Goal: Task Accomplishment & Management: Complete application form

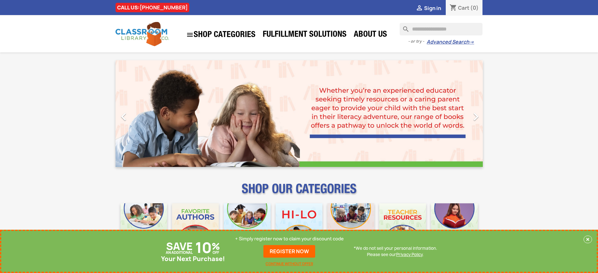
click at [289, 239] on p "+ Simply register now to claim your discount code" at bounding box center [289, 239] width 109 height 6
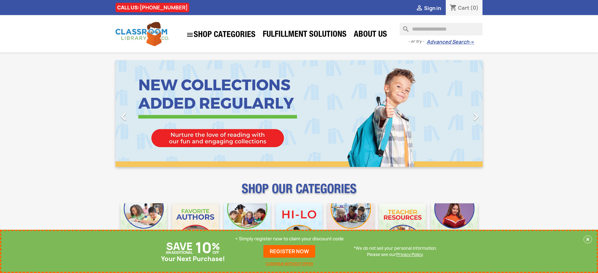
click at [289, 239] on p "+ Simply register now to claim your discount code" at bounding box center [289, 239] width 109 height 6
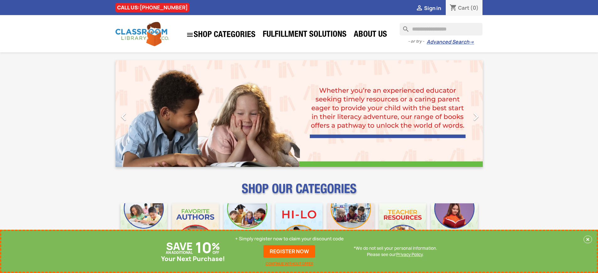
click at [289, 239] on p "+ Simply register now to claim your discount code" at bounding box center [289, 239] width 109 height 6
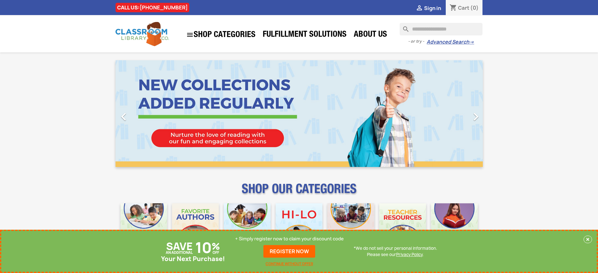
click at [289, 239] on p "+ Simply register now to claim your discount code" at bounding box center [289, 239] width 109 height 6
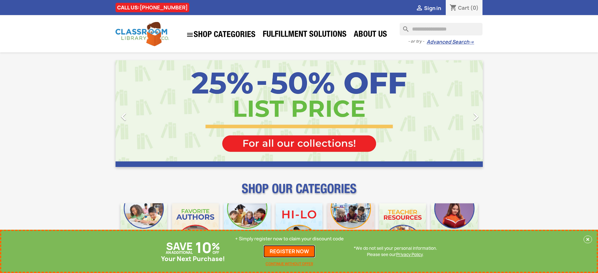
click at [289, 251] on link "REGISTER NOW" at bounding box center [289, 251] width 52 height 13
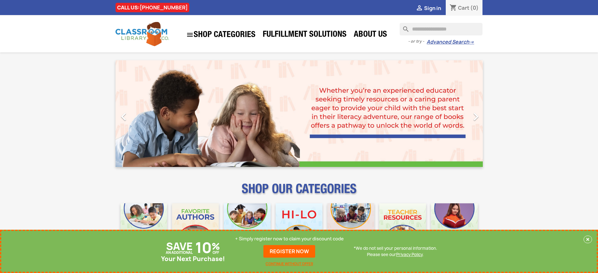
click at [289, 239] on p "+ Simply register now to claim your discount code" at bounding box center [289, 239] width 109 height 6
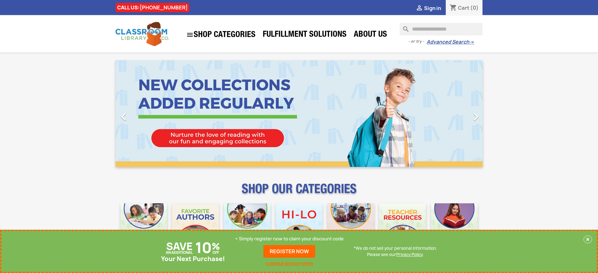
click at [289, 239] on p "+ Simply register now to claim your discount code" at bounding box center [289, 239] width 109 height 6
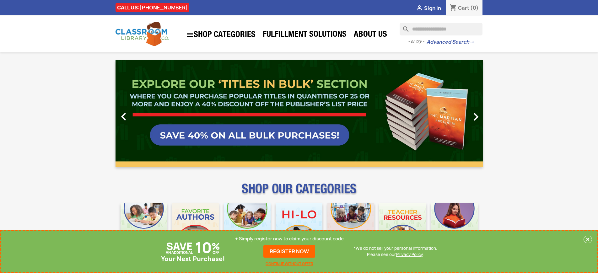
click at [289, 251] on link "REGISTER NOW" at bounding box center [289, 251] width 52 height 13
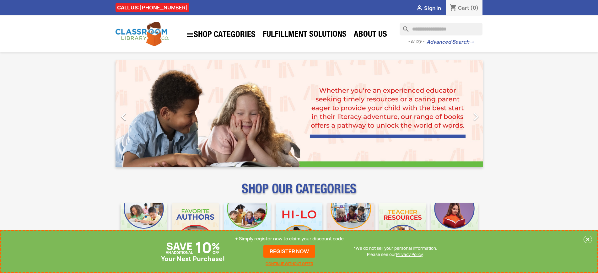
click at [289, 239] on p "+ Simply register now to claim your discount code" at bounding box center [289, 239] width 109 height 6
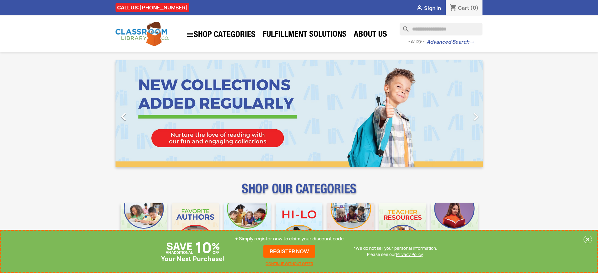
click at [289, 239] on p "+ Simply register now to claim your discount code" at bounding box center [289, 239] width 109 height 6
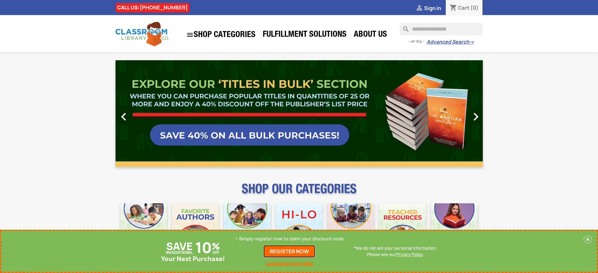
click at [289, 251] on link "REGISTER NOW" at bounding box center [289, 251] width 52 height 13
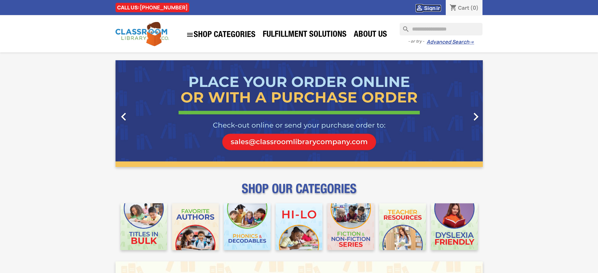
click at [432, 8] on span "Sign in" at bounding box center [432, 8] width 17 height 7
